Goal: Task Accomplishment & Management: Complete application form

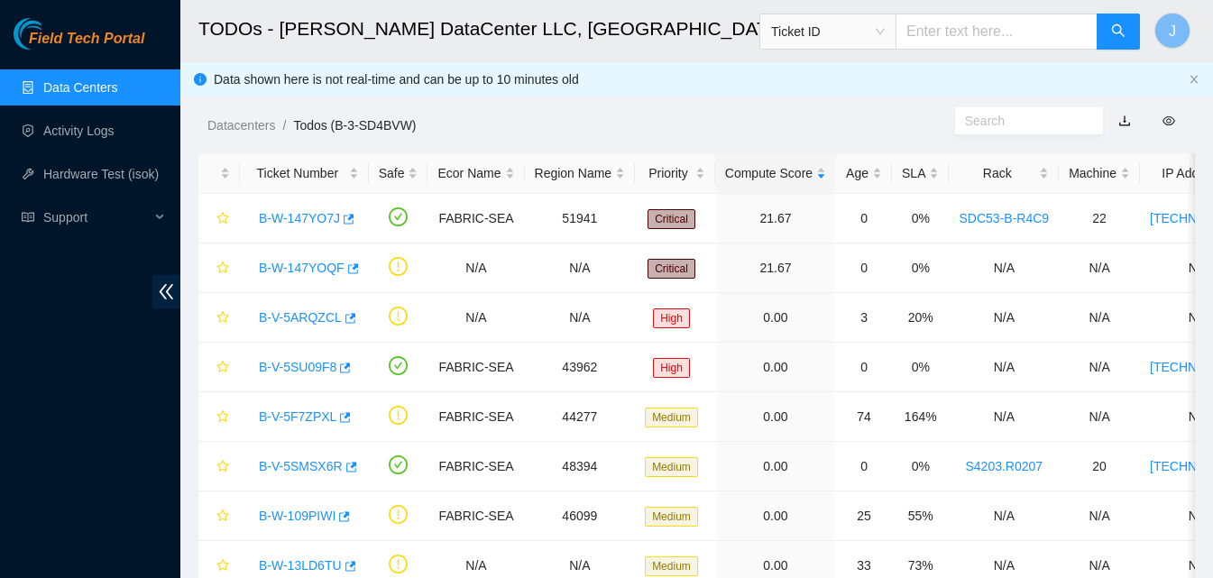
scroll to position [96, 0]
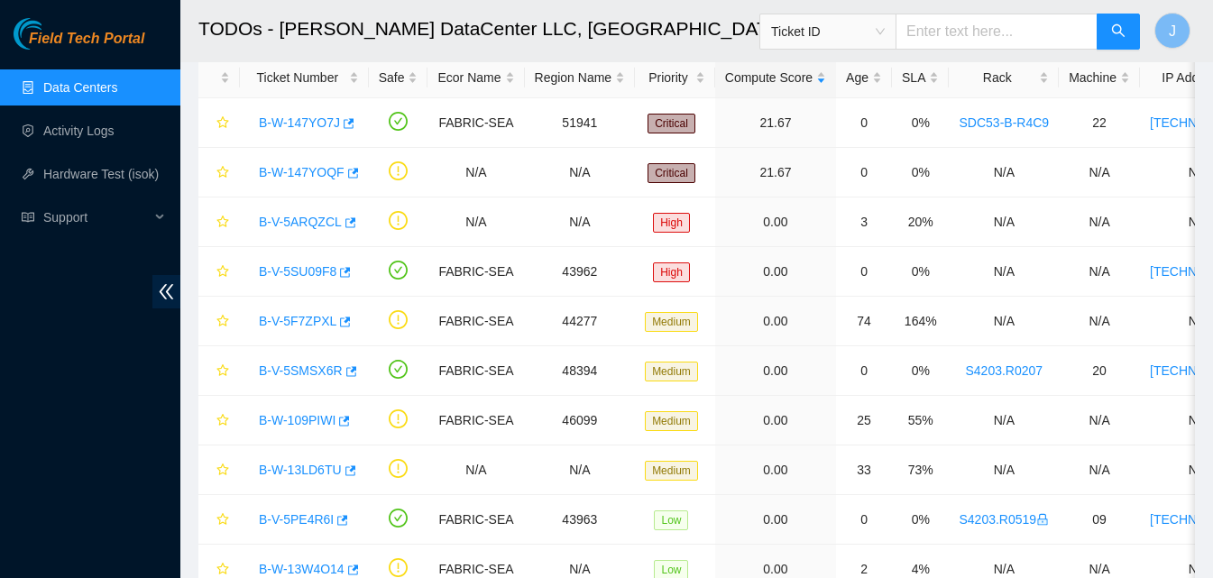
drag, startPoint x: 0, startPoint y: 0, endPoint x: 108, endPoint y: 84, distance: 137.0
click at [108, 84] on link "Data Centers" at bounding box center [80, 87] width 74 height 14
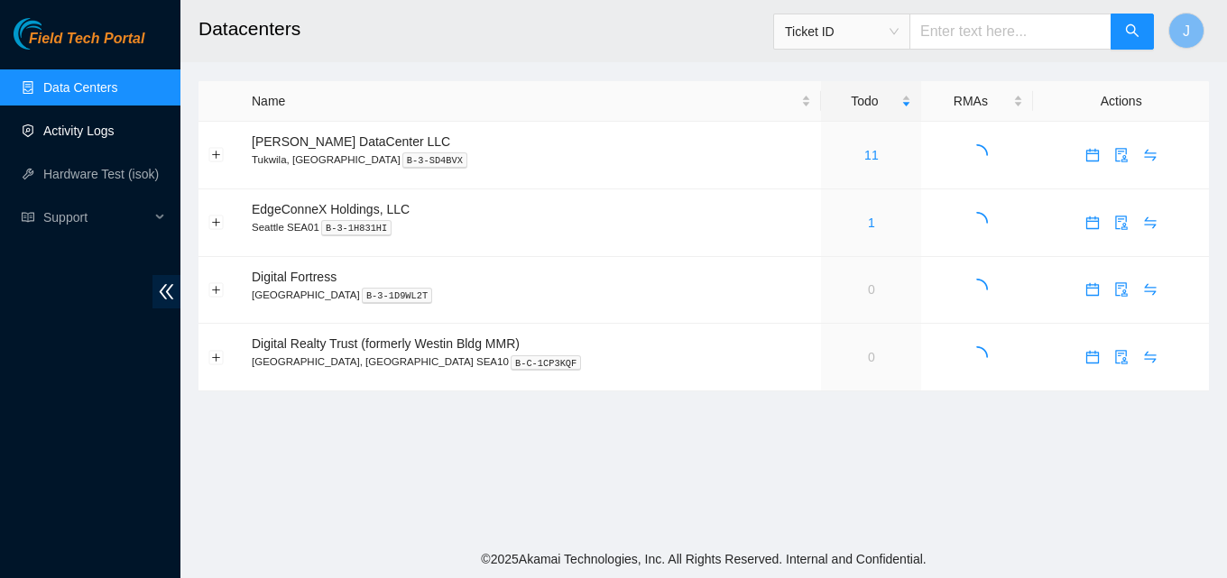
click at [95, 137] on link "Activity Logs" at bounding box center [78, 131] width 71 height 14
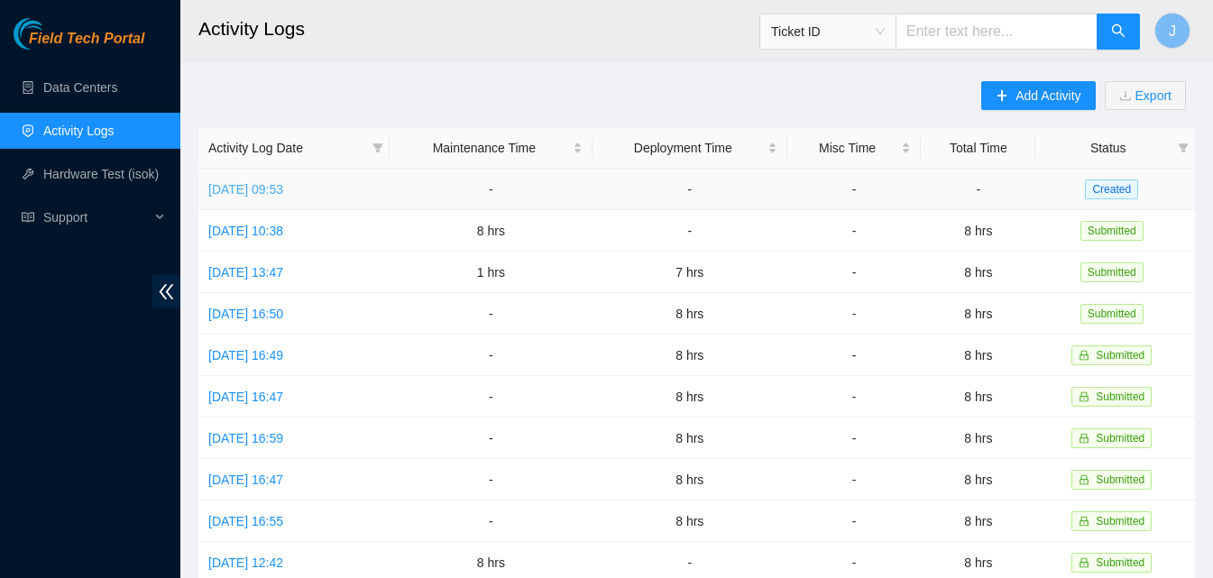
click at [252, 189] on link "[DATE] 09:53" at bounding box center [245, 189] width 75 height 14
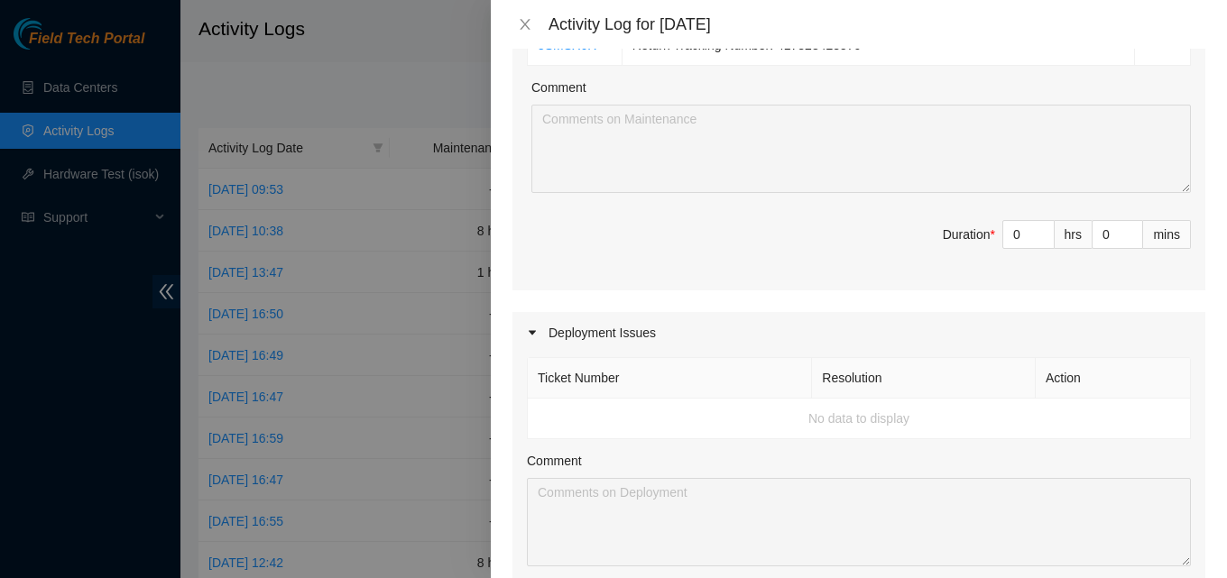
scroll to position [271, 0]
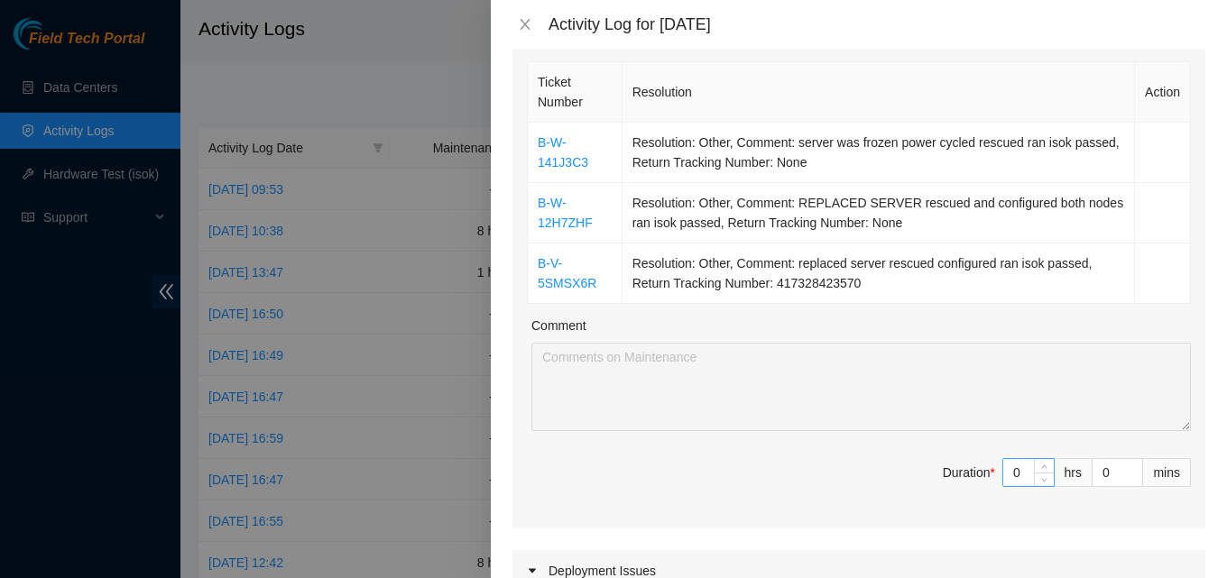
click at [1019, 476] on input "0" at bounding box center [1028, 472] width 51 height 27
type input "8"
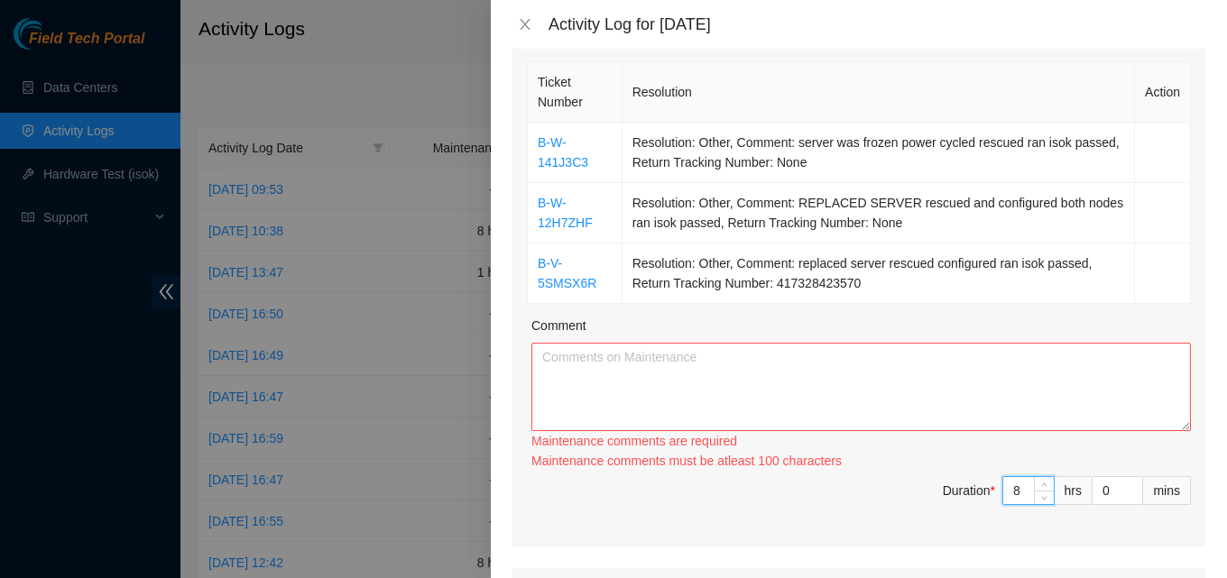
type input "8"
click at [837, 378] on textarea "Comment" at bounding box center [860, 387] width 659 height 88
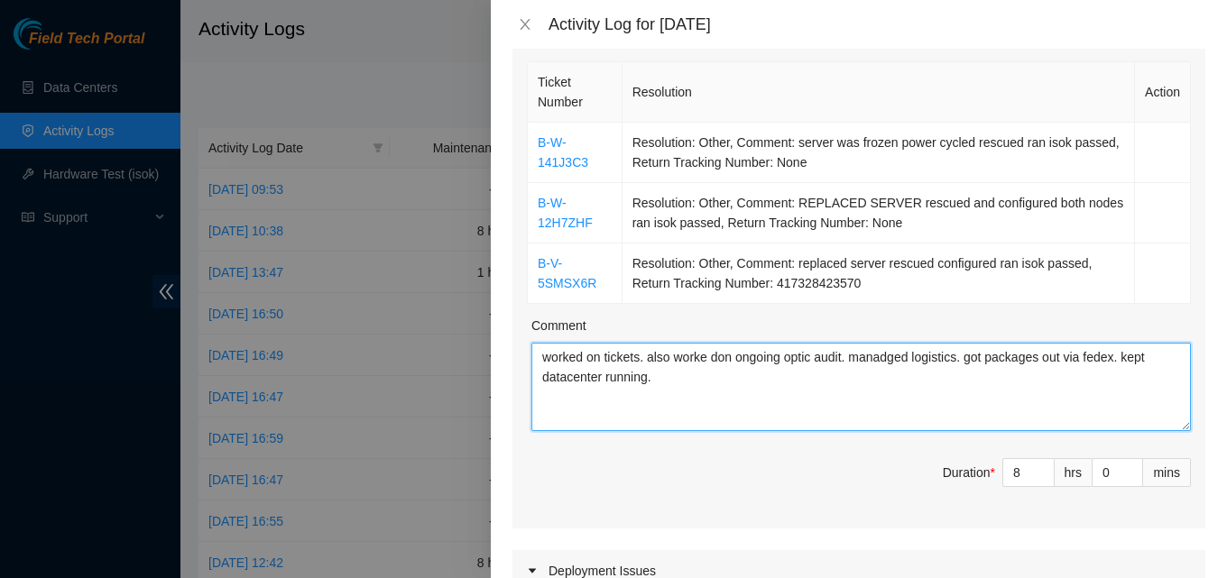
click at [711, 361] on textarea "worked on tickets. also worke don ongoing optic audit. manadged logistics. got …" at bounding box center [860, 387] width 659 height 88
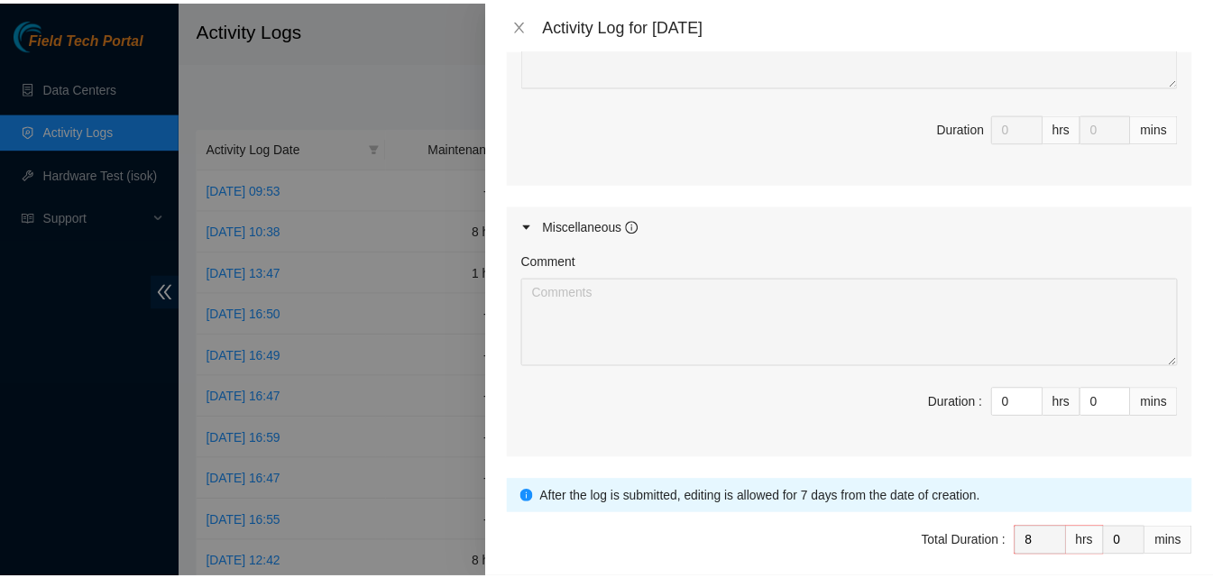
scroll to position [1066, 0]
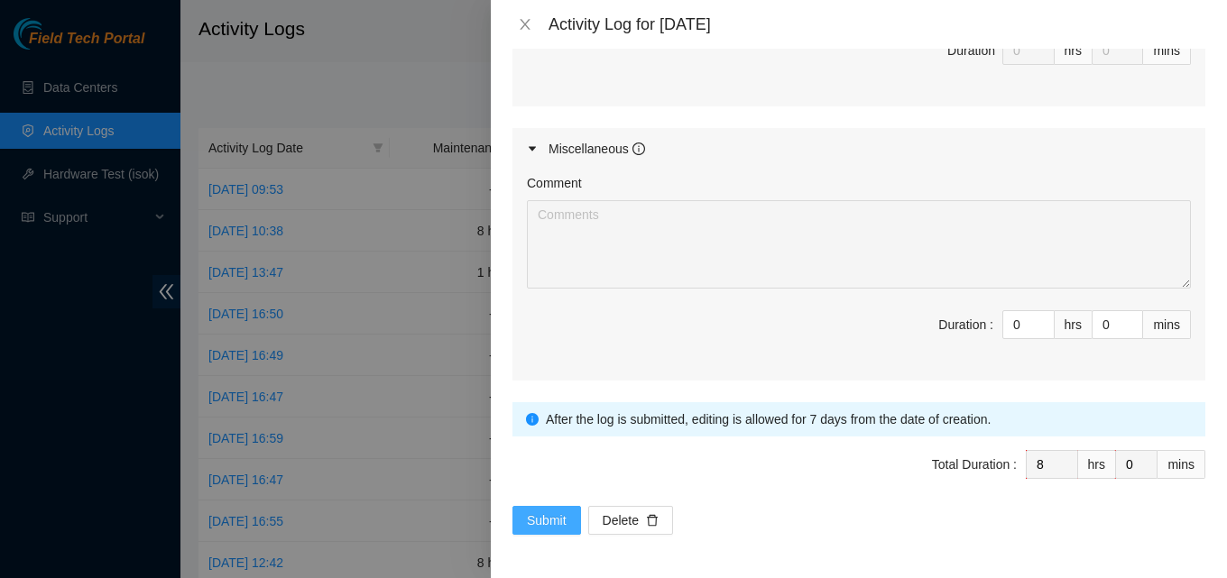
type textarea "worked on tickets. also worked on ongoing optic audit. managed logistics. got p…"
click at [551, 523] on span "Submit" at bounding box center [547, 521] width 40 height 20
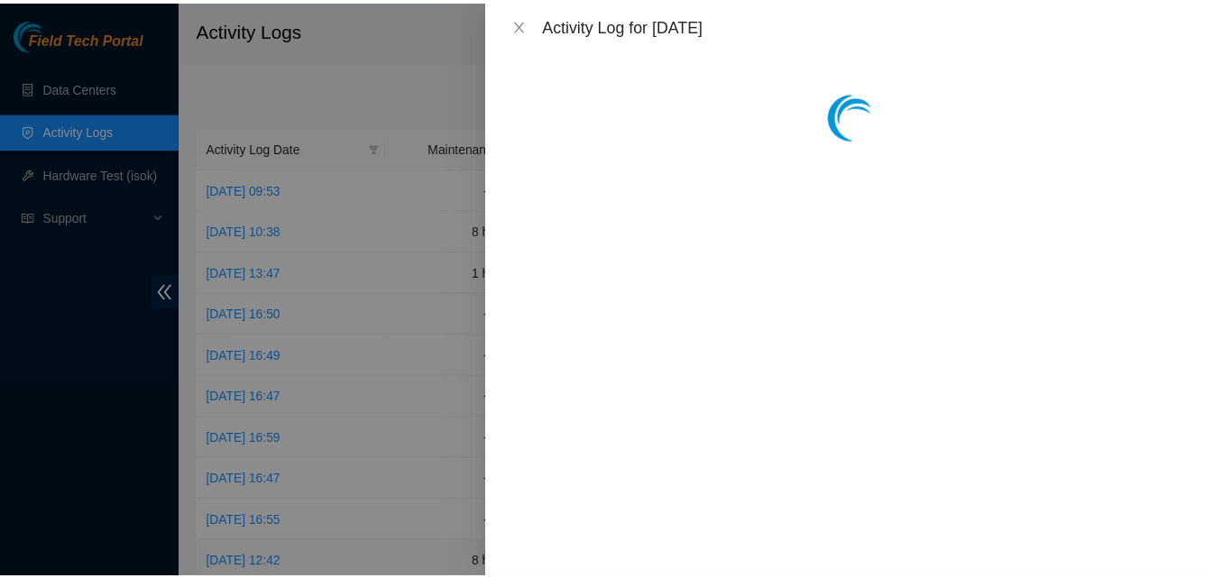
scroll to position [0, 0]
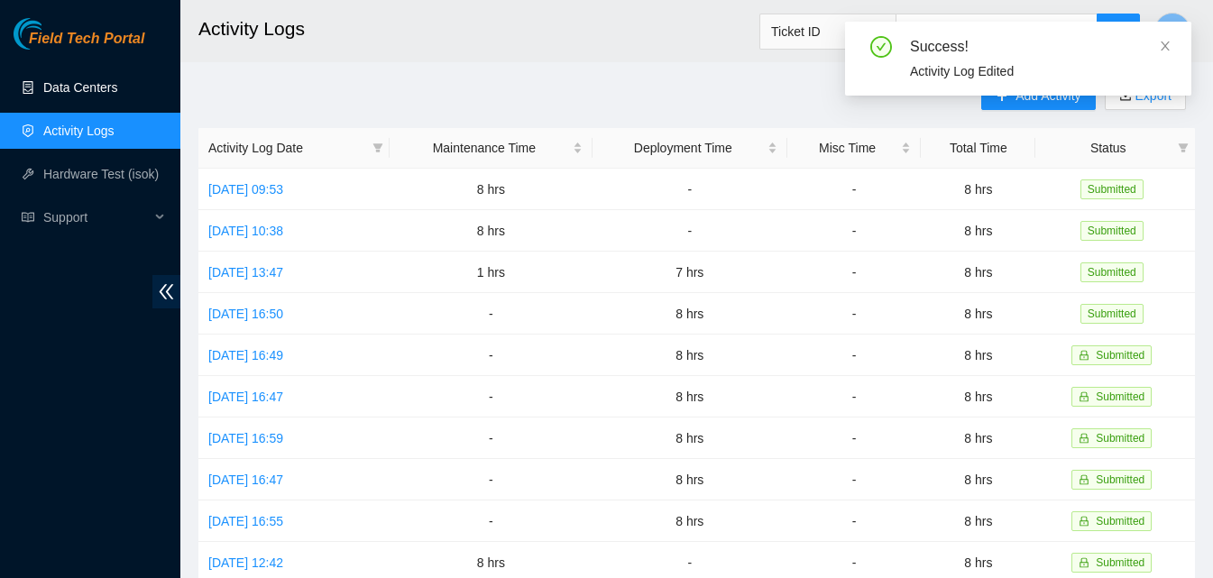
click at [117, 80] on link "Data Centers" at bounding box center [80, 87] width 74 height 14
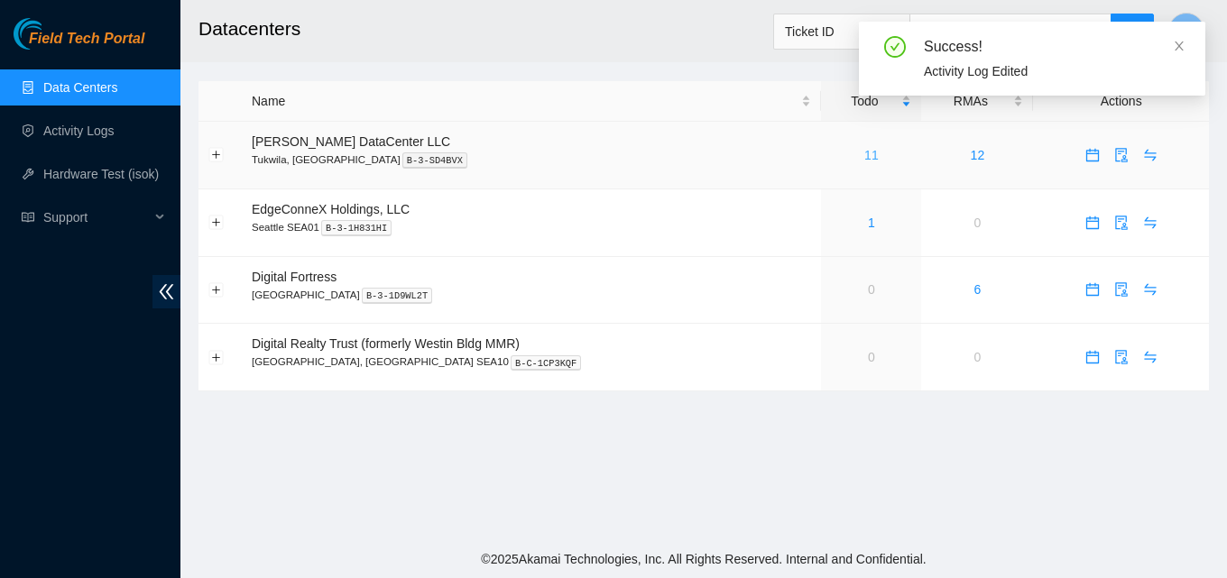
click at [864, 148] on link "11" at bounding box center [871, 155] width 14 height 14
